Goal: Task Accomplishment & Management: Manage account settings

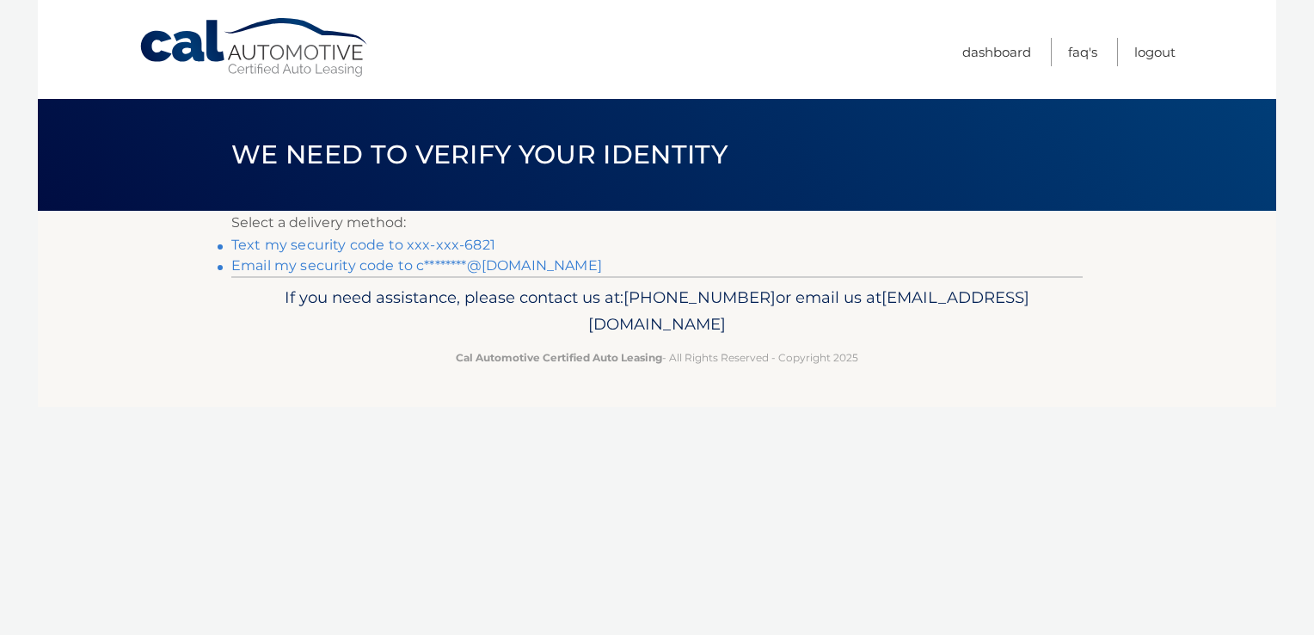
click at [435, 245] on link "Text my security code to xxx-xxx-6821" at bounding box center [363, 244] width 264 height 16
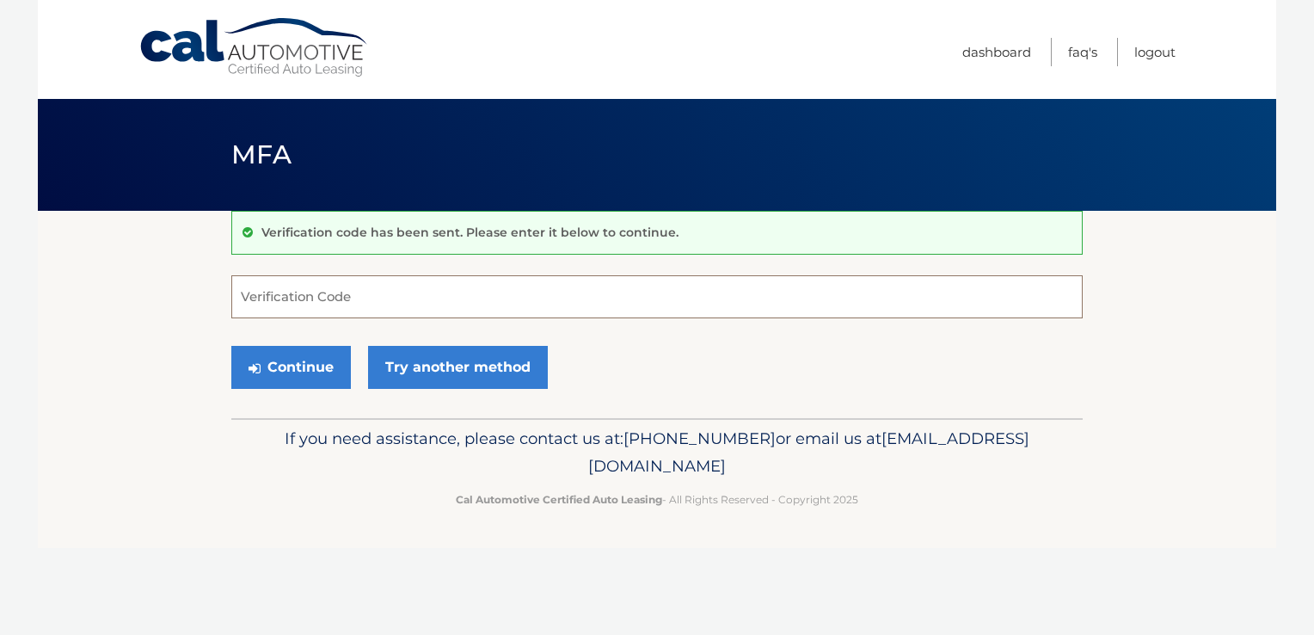
click at [308, 304] on input "Verification Code" at bounding box center [656, 296] width 851 height 43
type input "760251"
click at [286, 373] on button "Continue" at bounding box center [291, 367] width 120 height 43
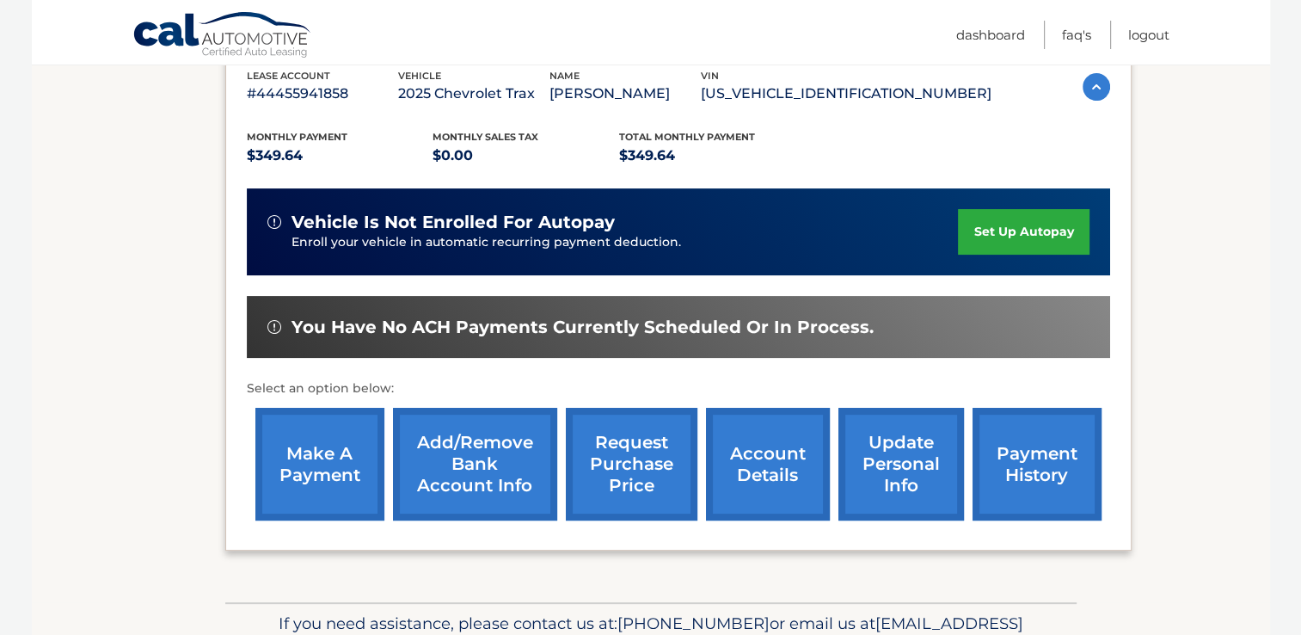
scroll to position [333, 0]
